Goal: Task Accomplishment & Management: Use online tool/utility

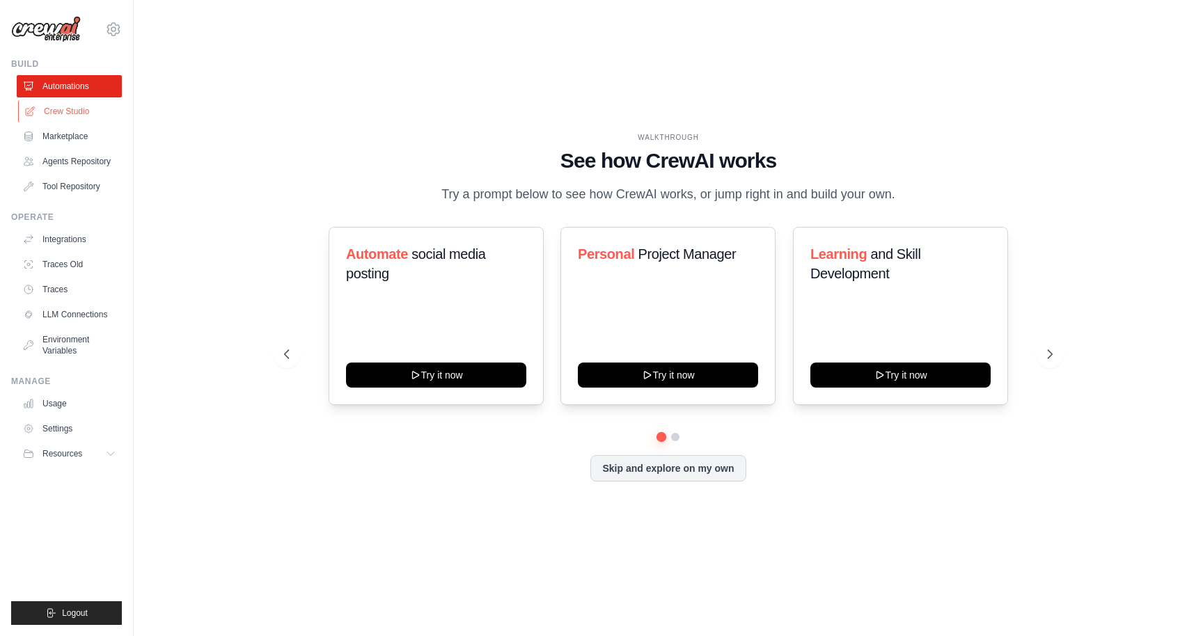
click at [70, 110] on link "Crew Studio" at bounding box center [70, 111] width 105 height 22
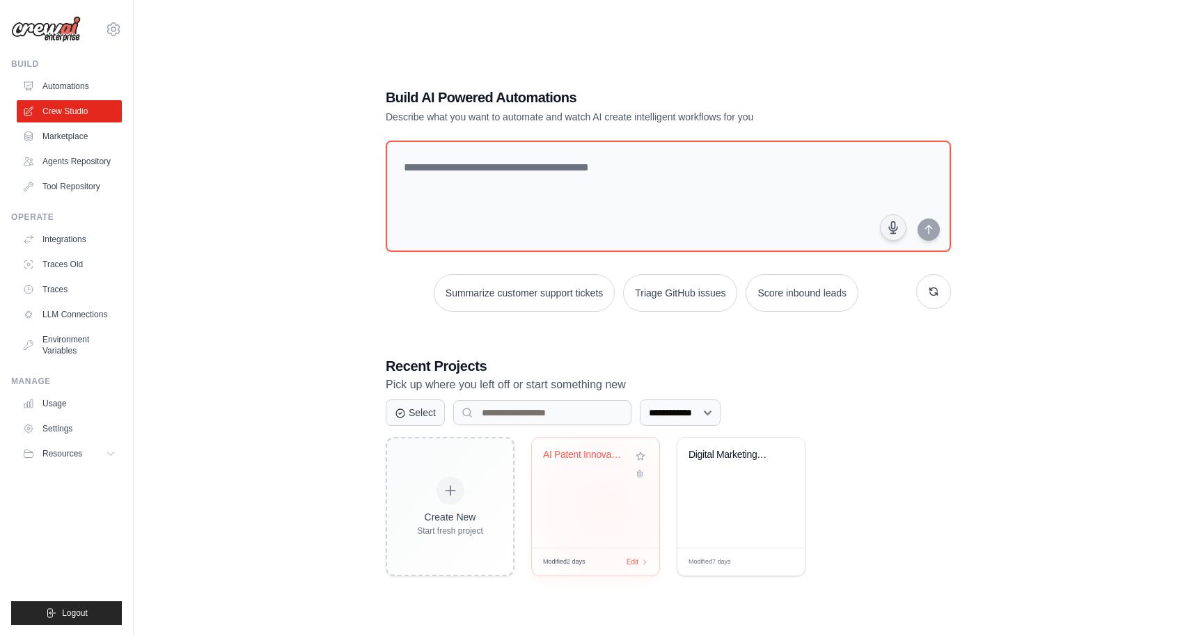
click at [603, 507] on div "AI Patent Innovation & Analysis Pip..." at bounding box center [595, 493] width 127 height 110
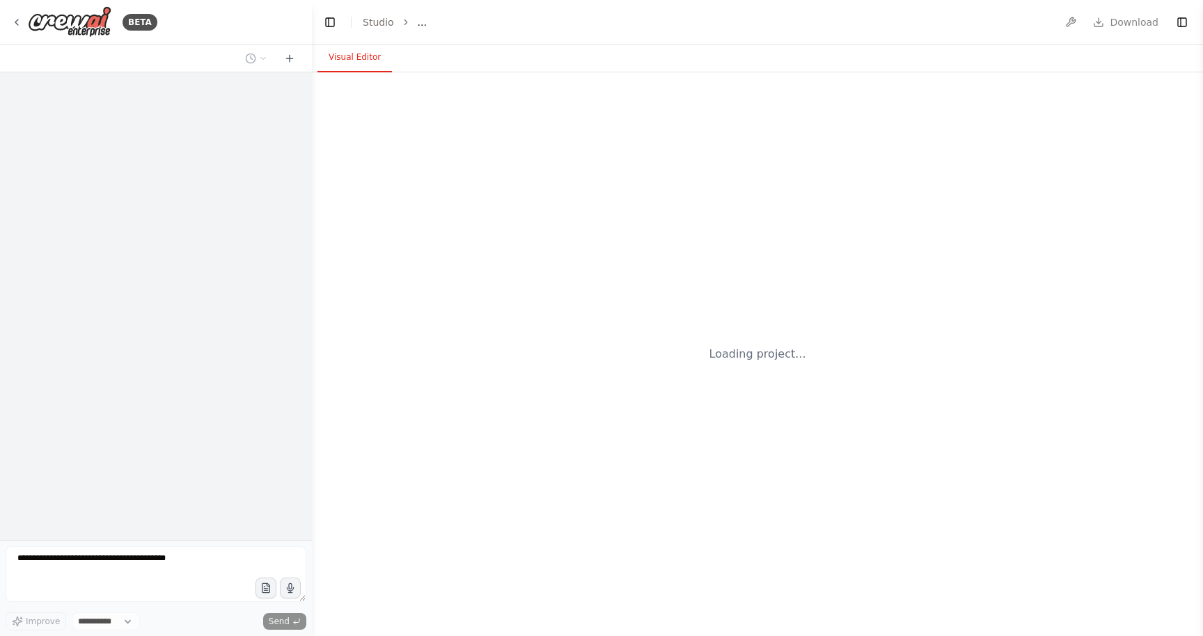
select select "****"
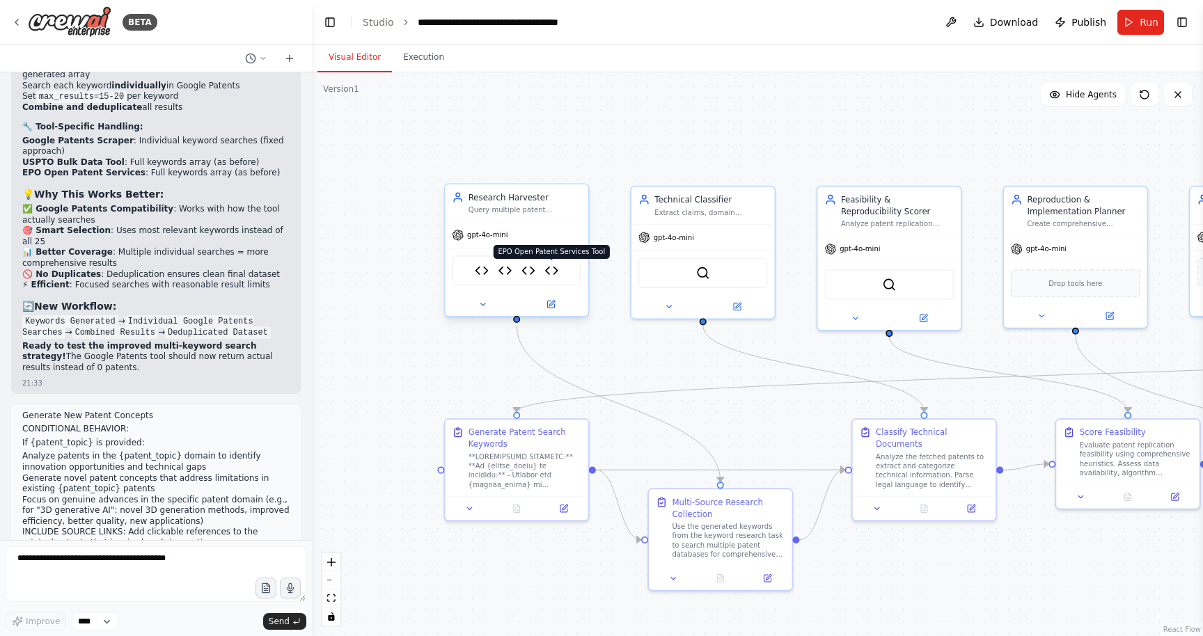
scroll to position [30830, 0]
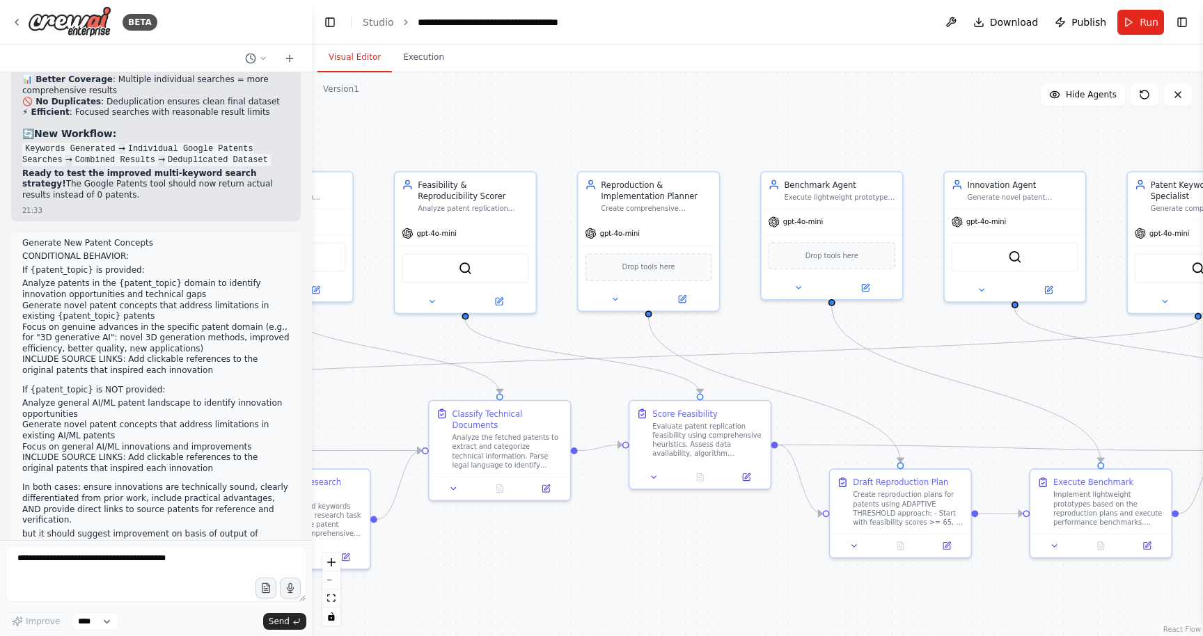
drag, startPoint x: 1102, startPoint y: 553, endPoint x: 675, endPoint y: 532, distance: 426.7
click at [675, 532] on div ".deletable-edge-delete-btn { width: 20px; height: 20px; border: 0px solid #ffff…" at bounding box center [757, 354] width 891 height 564
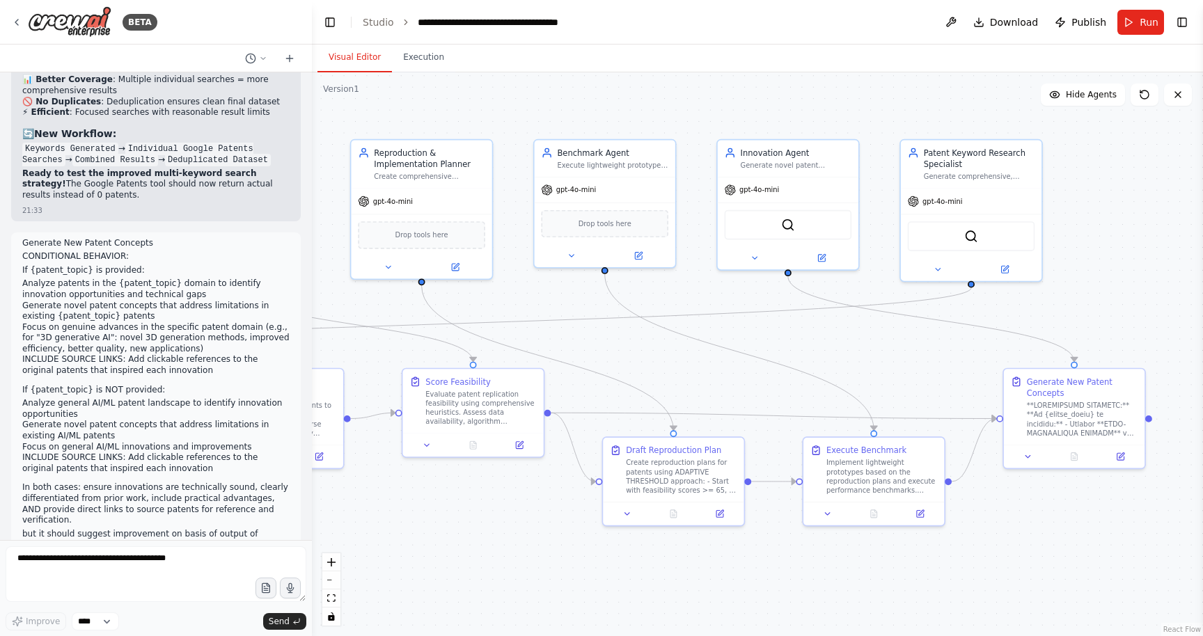
drag, startPoint x: 1130, startPoint y: 582, endPoint x: 902, endPoint y: 550, distance: 229.3
click at [902, 550] on div ".deletable-edge-delete-btn { width: 20px; height: 20px; border: 0px solid #ffff…" at bounding box center [757, 354] width 891 height 564
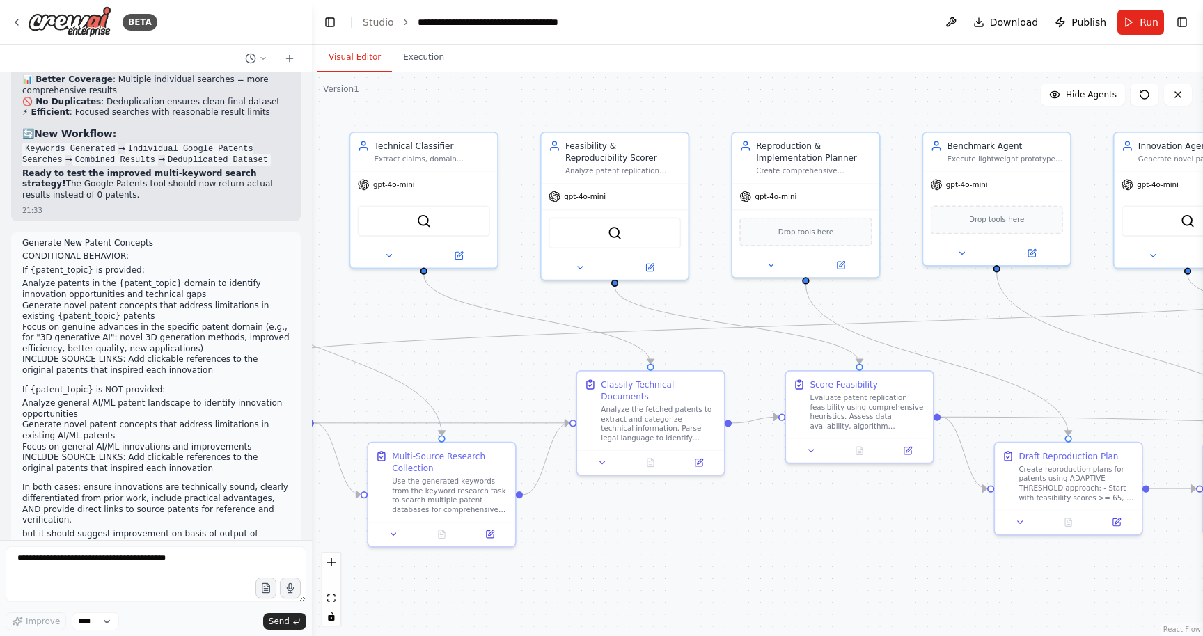
drag, startPoint x: 557, startPoint y: 291, endPoint x: 999, endPoint y: 293, distance: 442.2
click at [999, 293] on div ".deletable-edge-delete-btn { width: 20px; height: 20px; border: 0px solid #ffff…" at bounding box center [757, 354] width 891 height 564
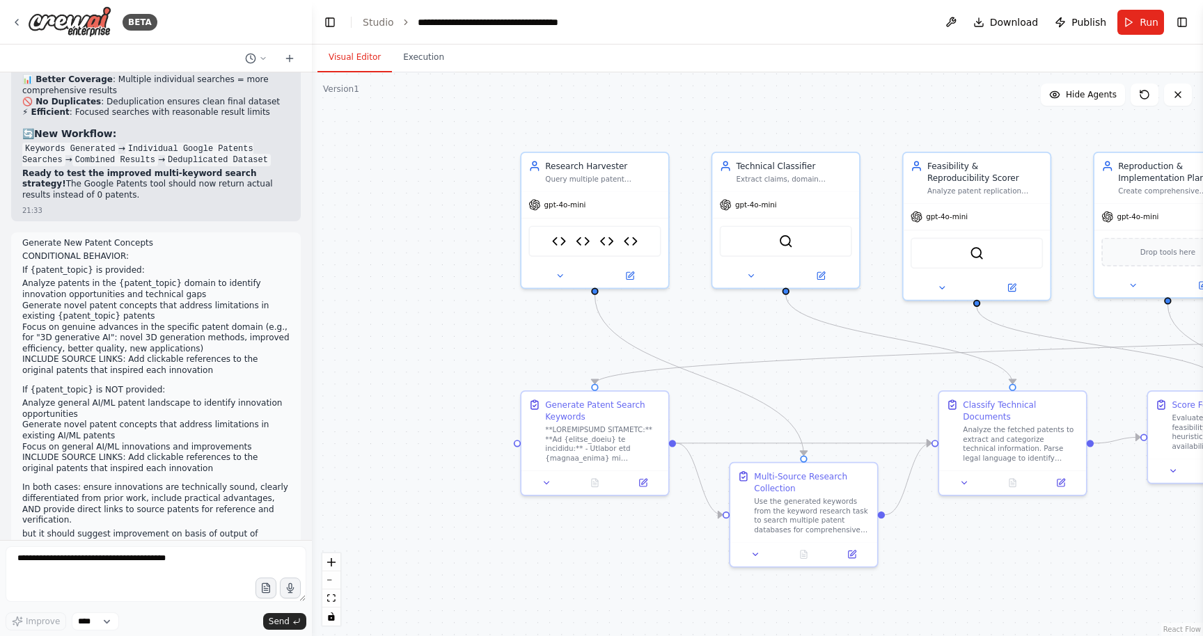
drag, startPoint x: 446, startPoint y: 302, endPoint x: 765, endPoint y: 313, distance: 318.5
click at [765, 313] on div ".deletable-edge-delete-btn { width: 20px; height: 20px; border: 0px solid #ffff…" at bounding box center [757, 354] width 891 height 564
